Goal: Navigation & Orientation: Find specific page/section

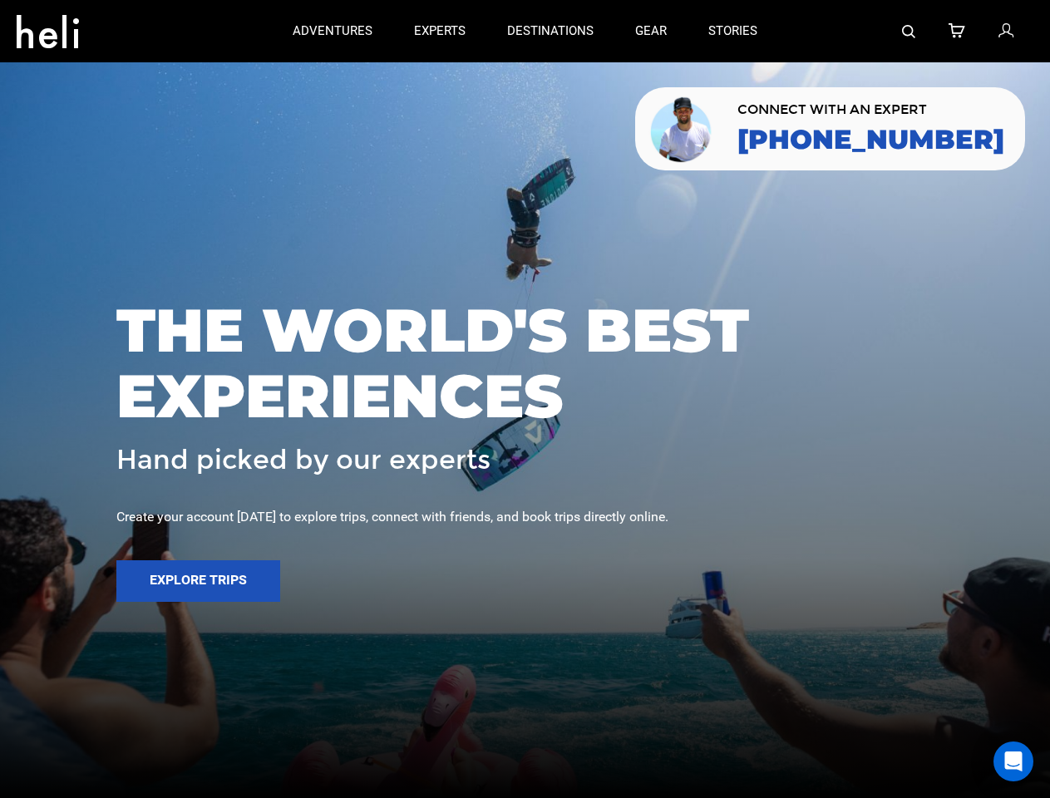
click at [525, 399] on span "THE WORLD'S BEST EXPERIENCES" at bounding box center [524, 363] width 817 height 131
click at [47, 27] on icon at bounding box center [48, 26] width 62 height 27
click at [910, 31] on img at bounding box center [908, 31] width 13 height 13
click at [525, 399] on span "THE WORLD'S BEST EXPERIENCES" at bounding box center [524, 363] width 817 height 131
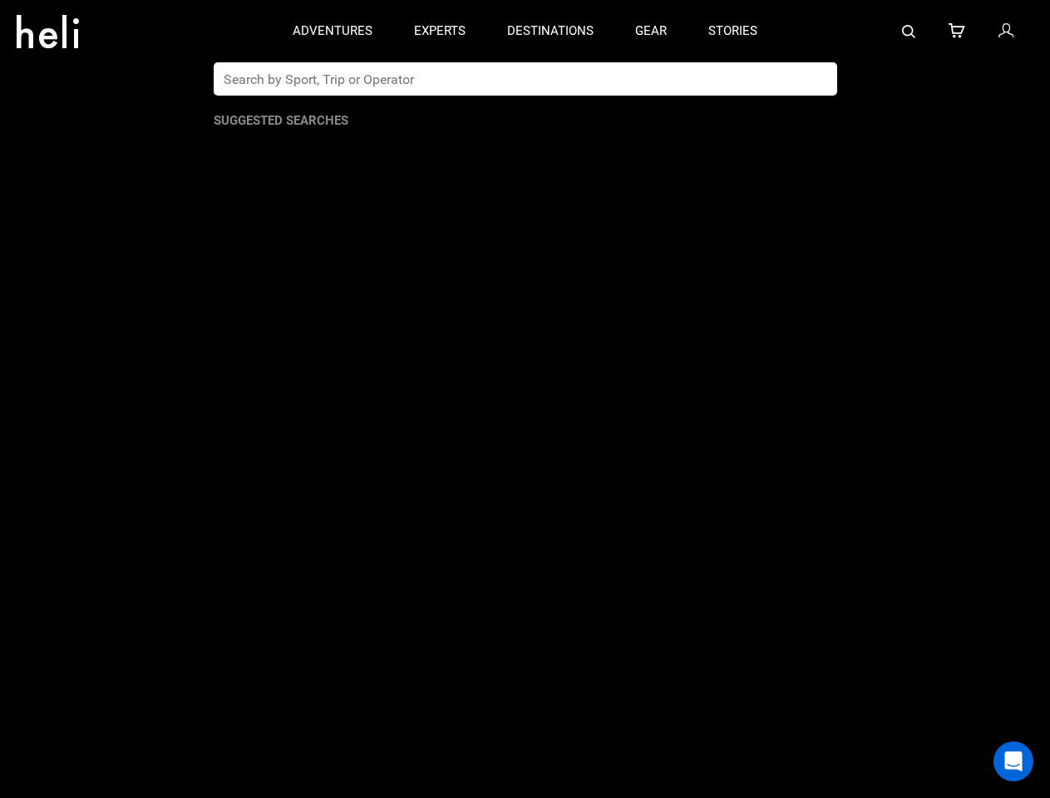
click at [198, 581] on button "Explore Trips" at bounding box center [198, 581] width 164 height 42
click at [1014, 762] on div "Open Intercom Messenger" at bounding box center [1014, 762] width 40 height 40
